Goal: Information Seeking & Learning: Find contact information

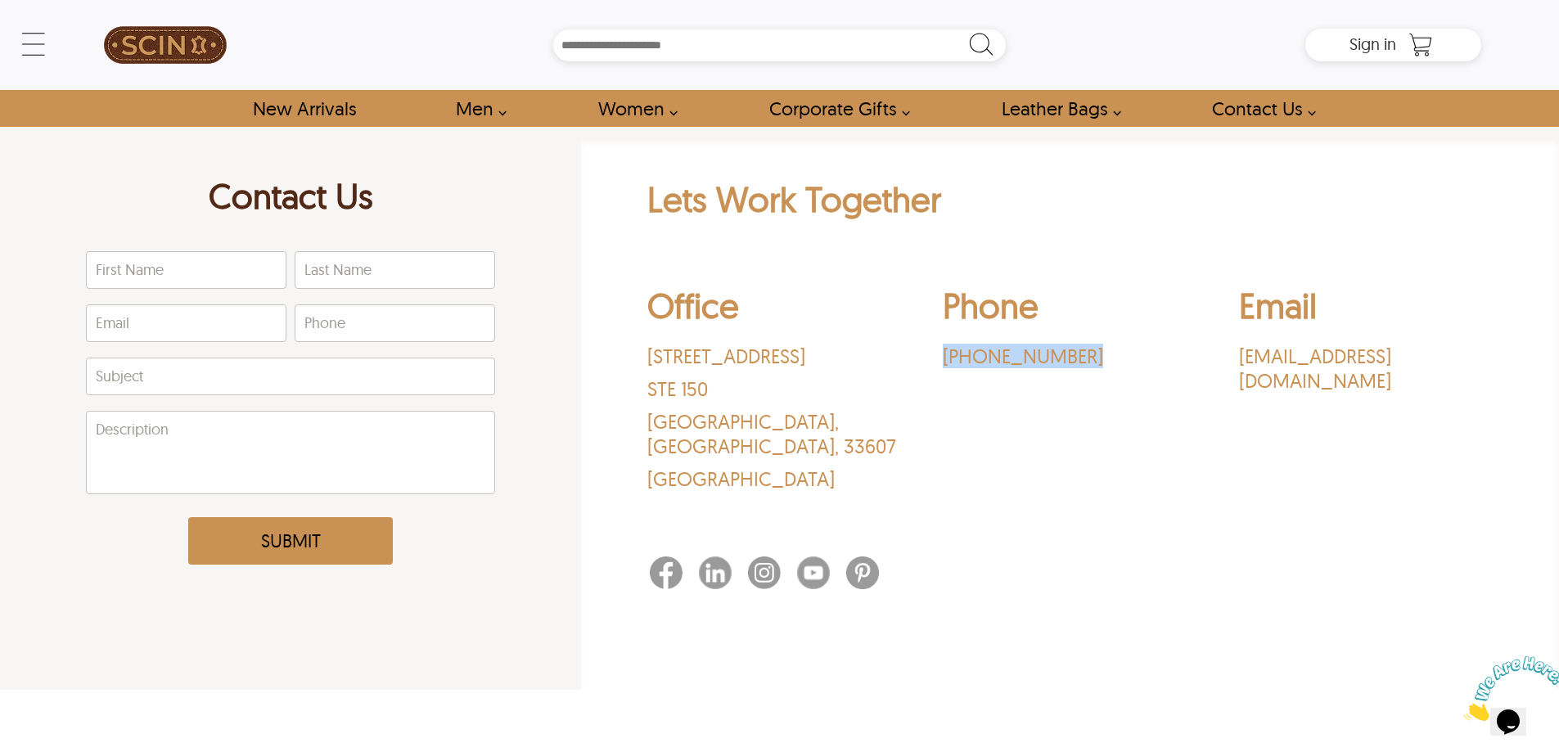
drag, startPoint x: 926, startPoint y: 353, endPoint x: 1072, endPoint y: 354, distance: 145.7
click at [1072, 354] on div "Office [STREET_ADDRESS] Phone ‪[PHONE_NUMBER]‬ Email [EMAIL_ADDRESS][DOMAIN_NAM…" at bounding box center [1070, 392] width 846 height 240
copy p "‪[PHONE_NUMBER]‬"
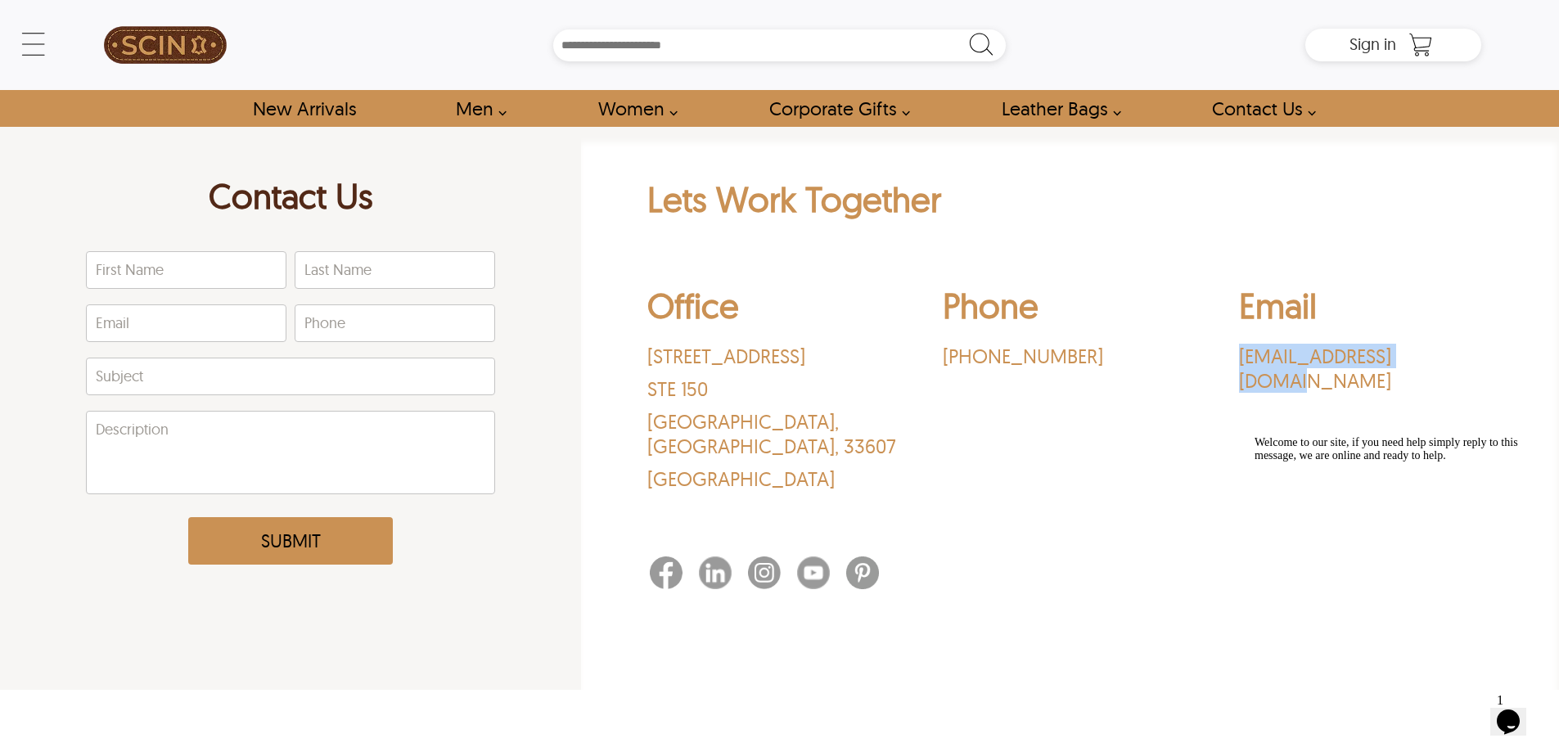
drag, startPoint x: 1223, startPoint y: 356, endPoint x: 1402, endPoint y: 362, distance: 179.3
click at [1465, 362] on div "Office [STREET_ADDRESS] Phone ‪[PHONE_NUMBER]‬ Email [EMAIL_ADDRESS][DOMAIN_NAM…" at bounding box center [1070, 392] width 846 height 240
copy p "[EMAIL_ADDRESS][DOMAIN_NAME]"
click at [998, 399] on div "Phone ‪[PHONE_NUMBER]‬" at bounding box center [1070, 391] width 254 height 215
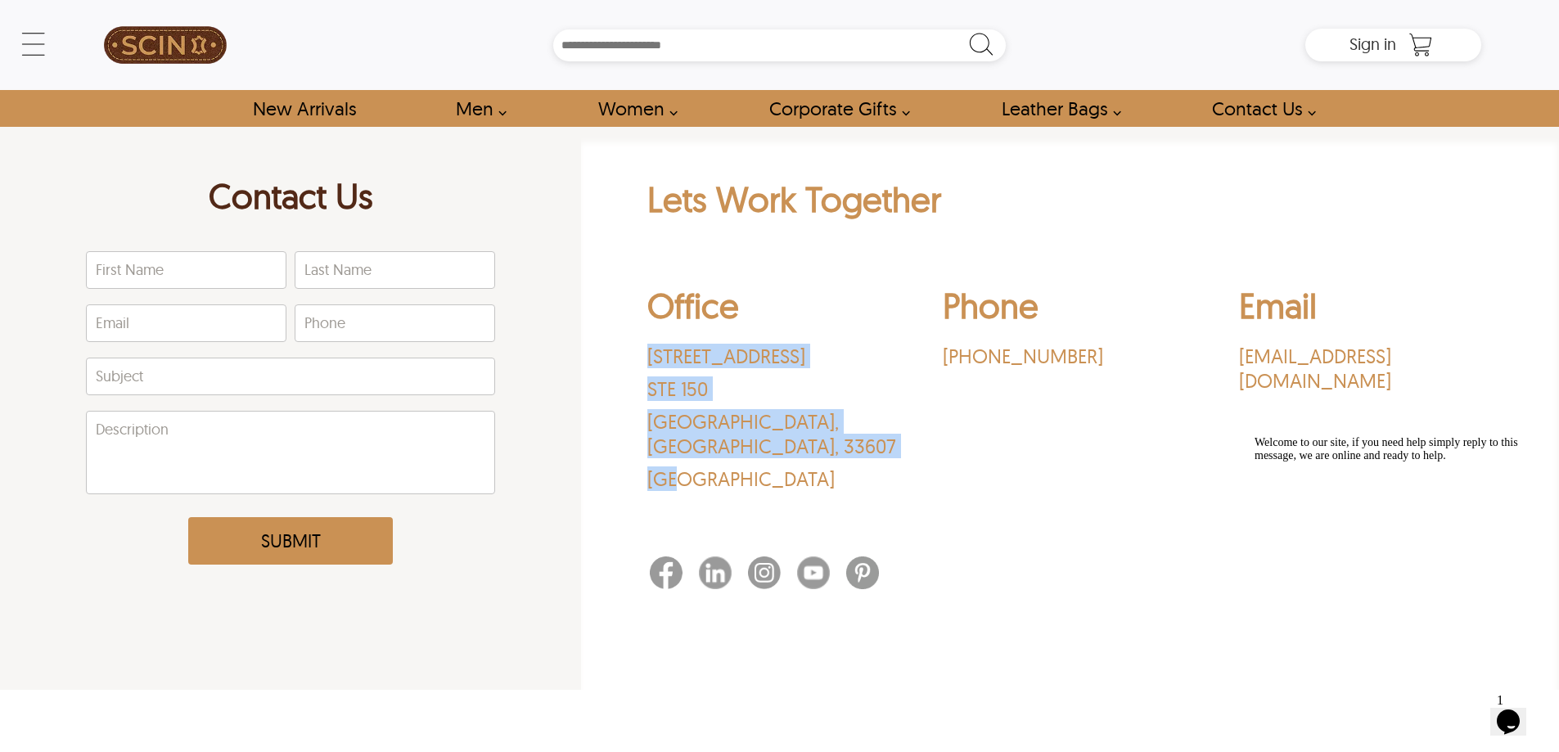
drag, startPoint x: 649, startPoint y: 364, endPoint x: 680, endPoint y: 444, distance: 86.0
click at [685, 469] on div "Office [STREET_ADDRESS]" at bounding box center [774, 391] width 254 height 215
copy div "[STREET_ADDRESS]"
